Goal: Download file/media

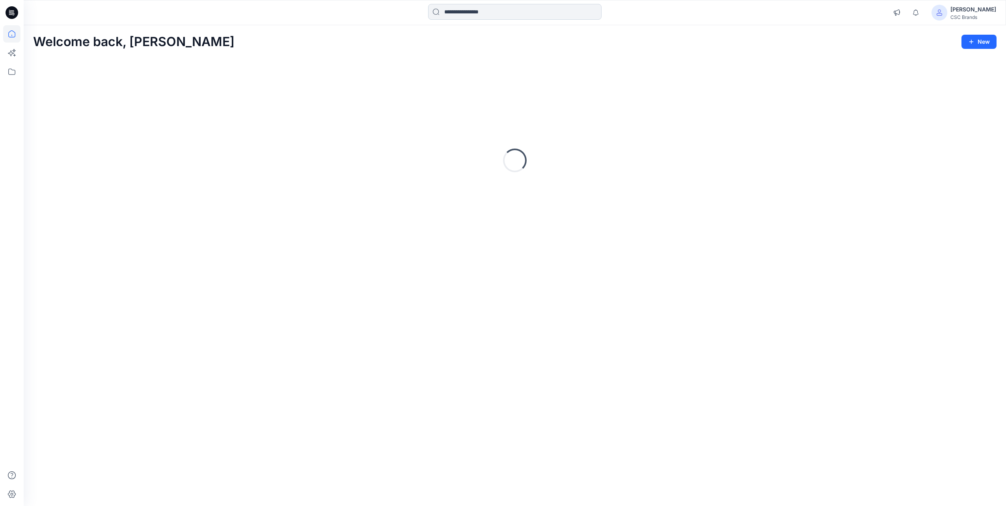
click at [481, 15] on input at bounding box center [514, 12] width 173 height 16
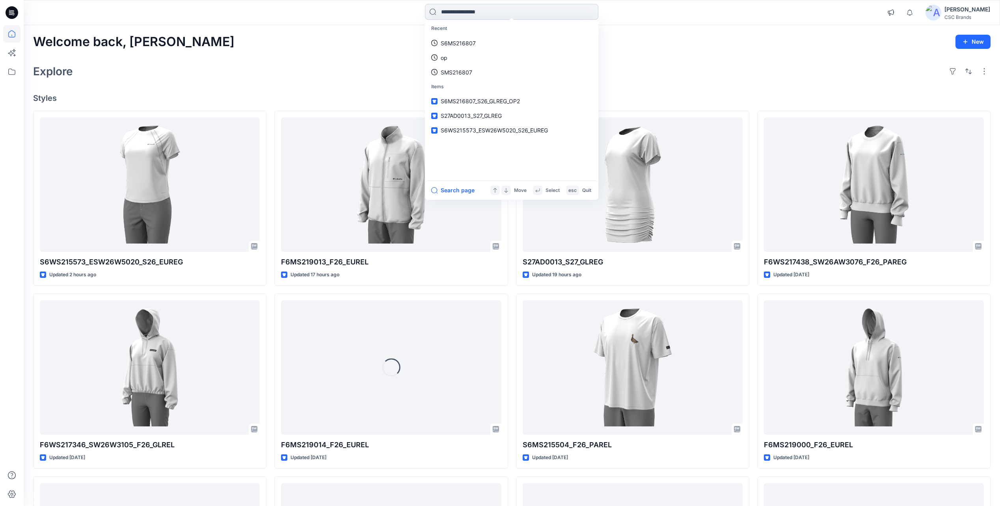
click at [485, 13] on input at bounding box center [511, 12] width 173 height 16
paste input "**********"
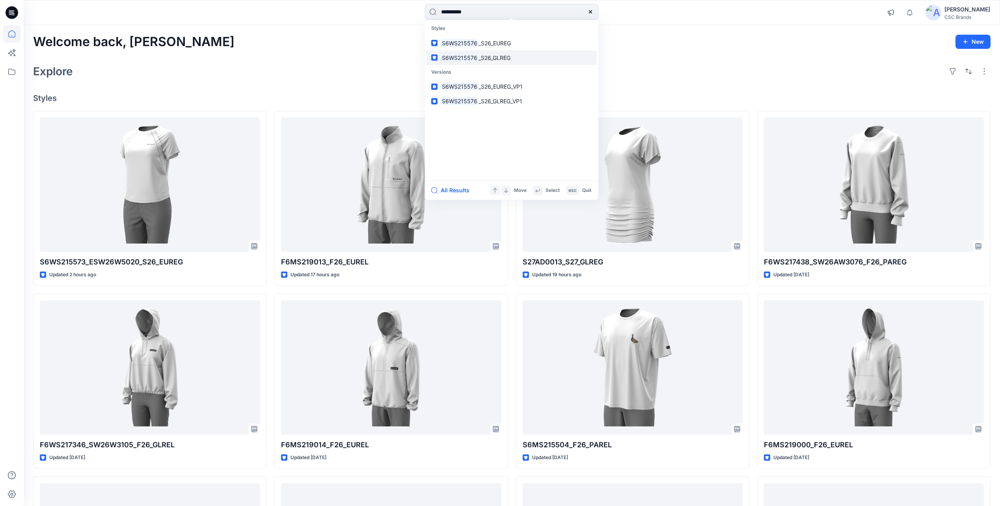
type input "**********"
click at [493, 58] on span "_S26_GLREG" at bounding box center [494, 57] width 32 height 7
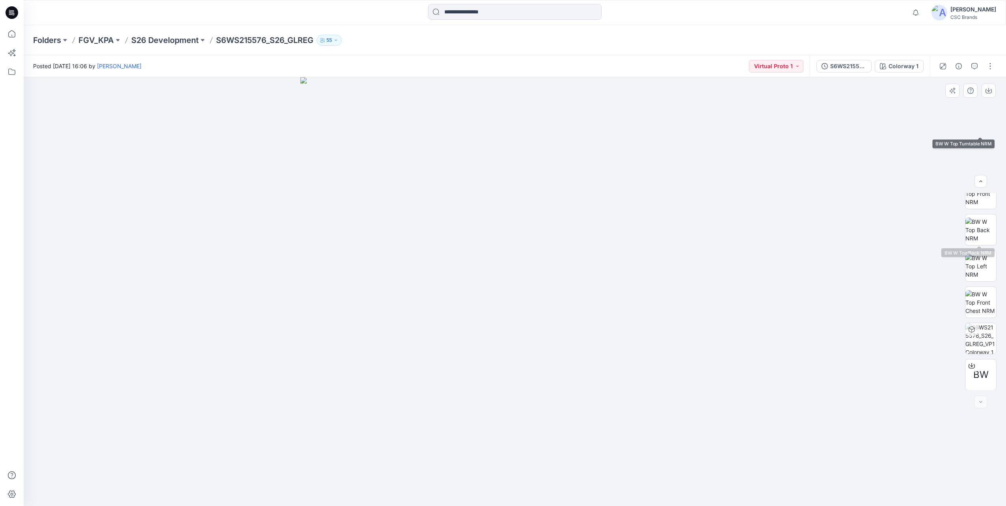
scroll to position [125, 0]
click at [968, 367] on icon at bounding box center [971, 365] width 6 height 6
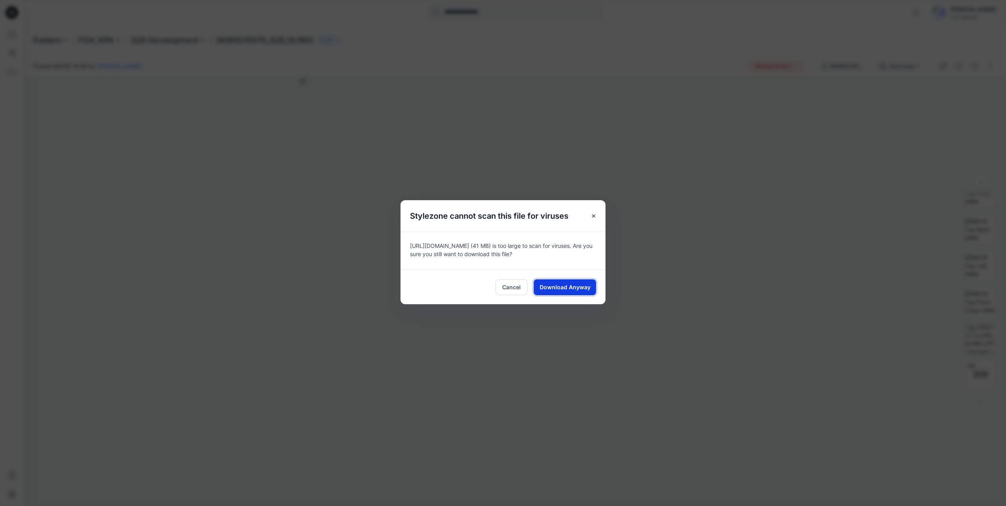
click at [564, 291] on button "Download Anyway" at bounding box center [565, 287] width 62 height 16
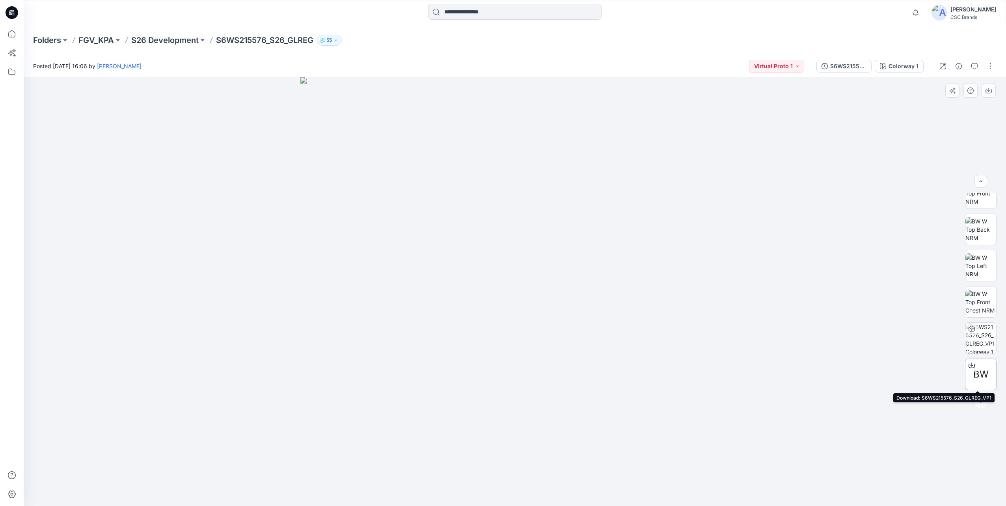
click at [968, 367] on icon at bounding box center [971, 365] width 6 height 6
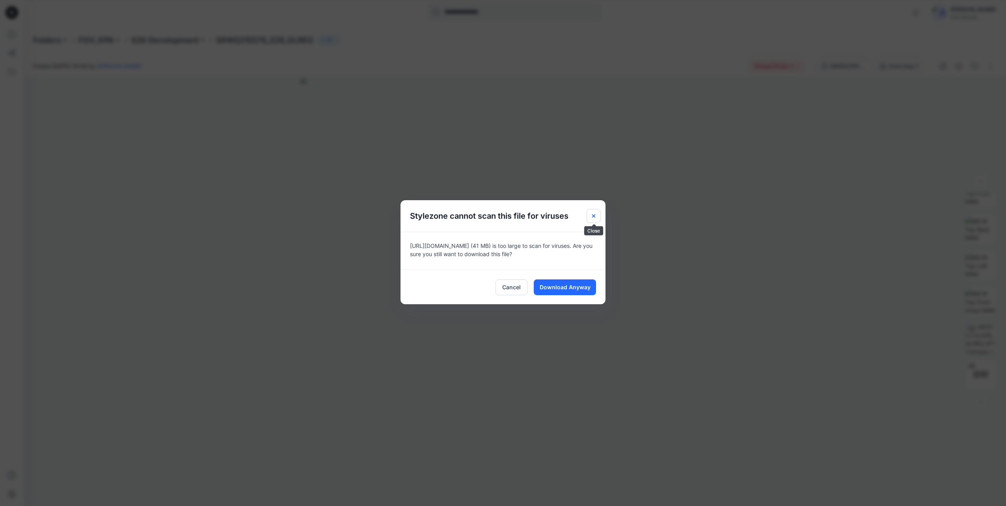
click at [597, 214] on button "Close" at bounding box center [593, 216] width 14 height 14
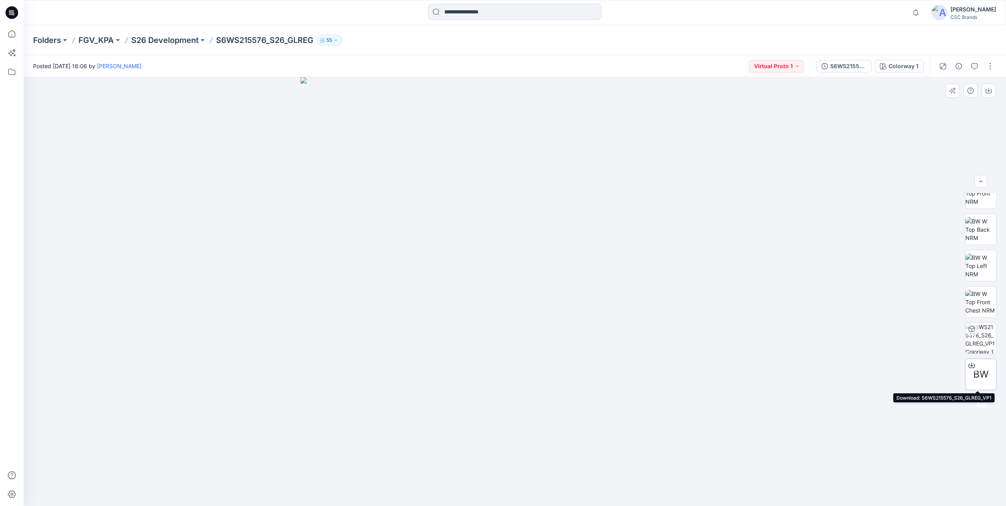
click at [971, 367] on icon at bounding box center [971, 365] width 6 height 6
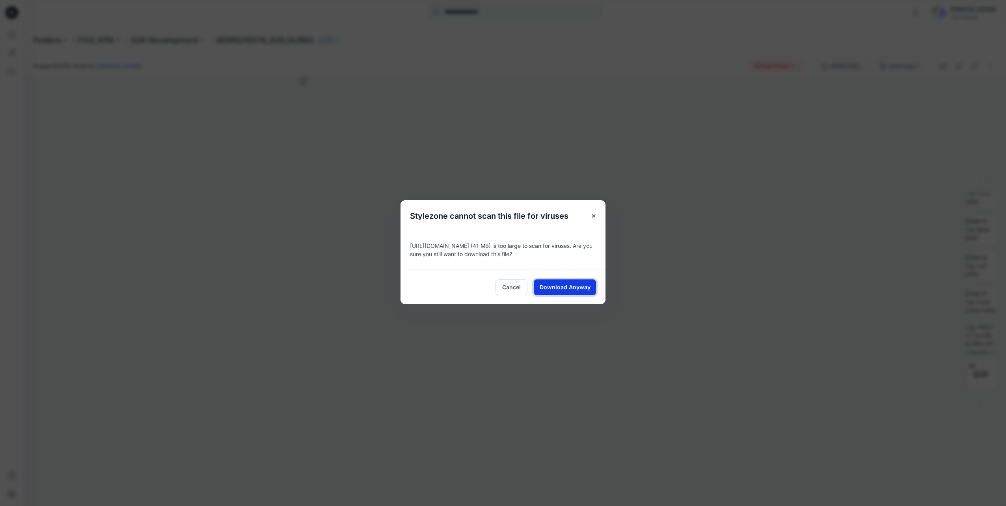
click at [578, 286] on span "Download Anyway" at bounding box center [565, 287] width 51 height 8
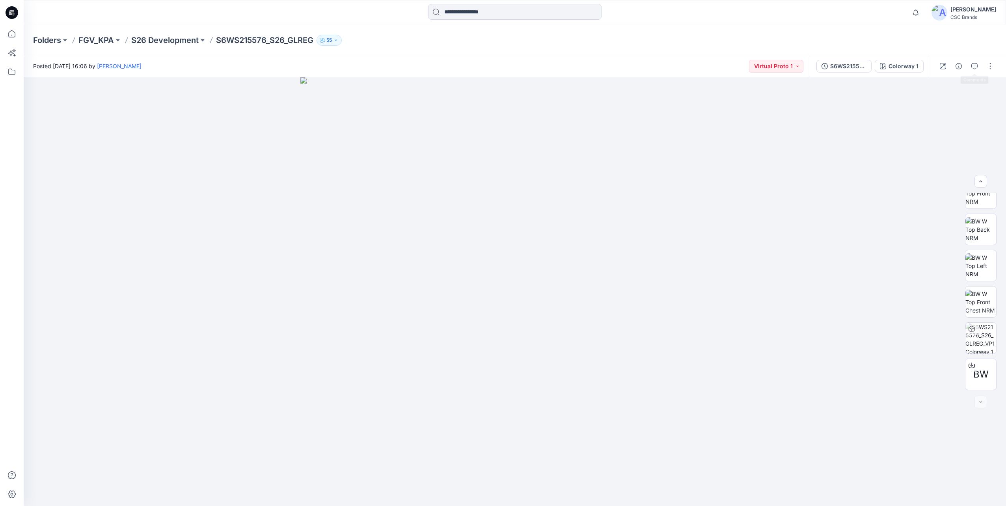
click at [983, 67] on div at bounding box center [966, 66] width 73 height 22
click at [988, 66] on button "button" at bounding box center [990, 66] width 13 height 13
click at [802, 32] on div "Folders FGV_KPA S26 Development S6WS215576_S26_GLREG 55" at bounding box center [515, 40] width 982 height 30
click at [796, 69] on button "Virtual Proto 1" at bounding box center [776, 66] width 54 height 13
click at [696, 67] on div "Posted [DATE] 16:06 by [PERSON_NAME] Virtual Proto 1 Set Status Virtual Proto 1…" at bounding box center [417, 66] width 786 height 22
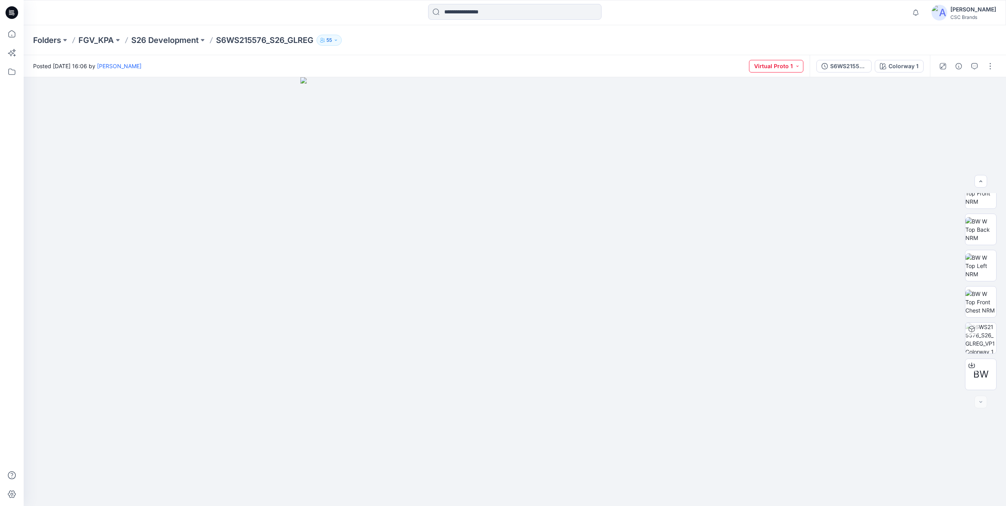
click at [781, 67] on button "Virtual Proto 1" at bounding box center [776, 66] width 54 height 13
click at [637, 73] on div "Posted [DATE] 16:06 by [PERSON_NAME] Virtual Proto 1 Set Status Virtual Proto 1…" at bounding box center [417, 66] width 786 height 22
click at [889, 198] on div at bounding box center [515, 291] width 982 height 429
click at [984, 33] on div "Folders FGV_KPA S26 Development S6WS215576_S26_GLREG 55" at bounding box center [515, 40] width 982 height 30
click at [967, 47] on div "Folders FGV_KPA S26 Development S6WS215576_S26_GLREG 55" at bounding box center [515, 40] width 982 height 30
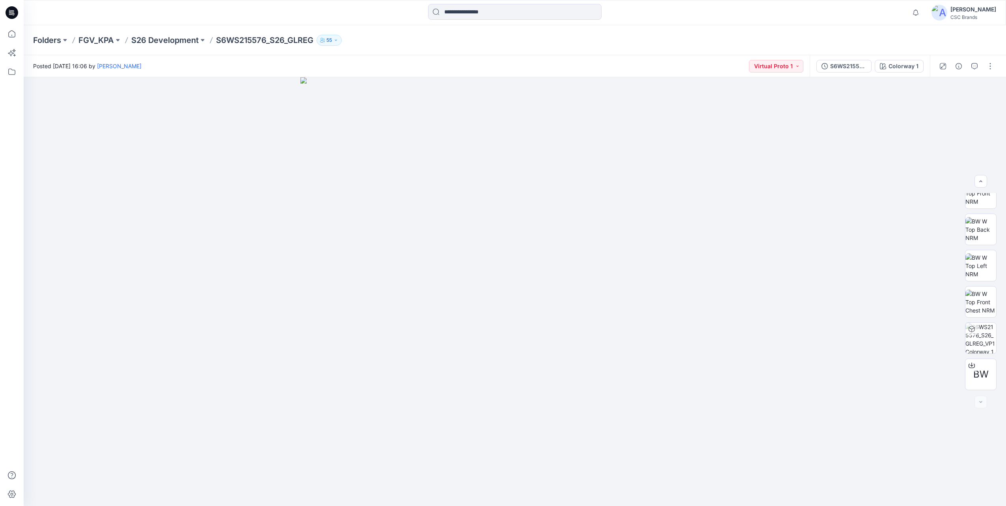
click at [949, 43] on div "Folders FGV_KPA S26 Development S6WS215576_S26_GLREG 55" at bounding box center [515, 40] width 982 height 30
click at [987, 41] on div "Folders FGV_KPA S26 Development S6WS215576_S26_GLREG 55" at bounding box center [515, 40] width 982 height 30
click at [991, 41] on div "Folders FGV_KPA S26 Development S6WS215576_S26_GLREG 55" at bounding box center [515, 40] width 982 height 30
click at [325, 197] on img at bounding box center [514, 291] width 429 height 429
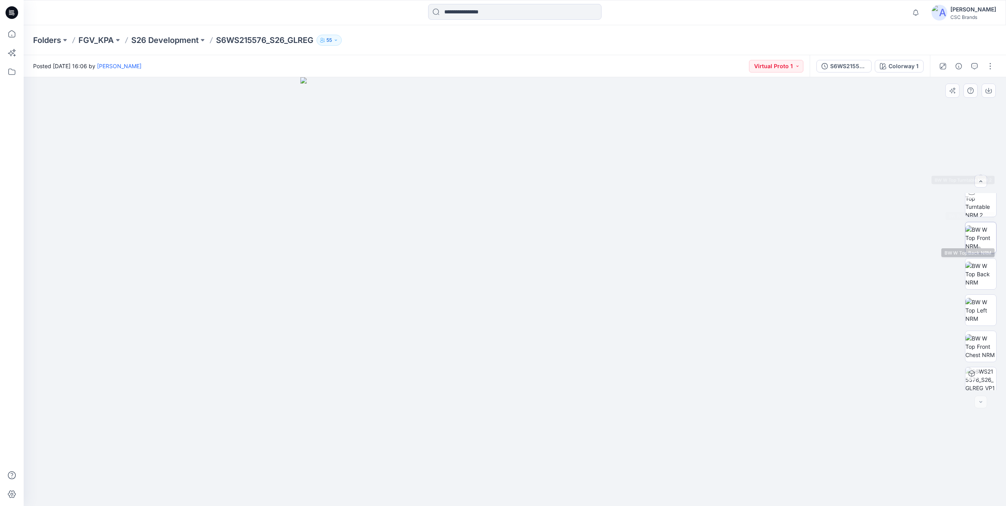
scroll to position [125, 0]
click at [552, 347] on img at bounding box center [514, 291] width 429 height 429
click at [987, 91] on icon "button" at bounding box center [988, 90] width 6 height 6
click at [586, 250] on img at bounding box center [514, 291] width 429 height 429
